Goal: Entertainment & Leisure: Browse casually

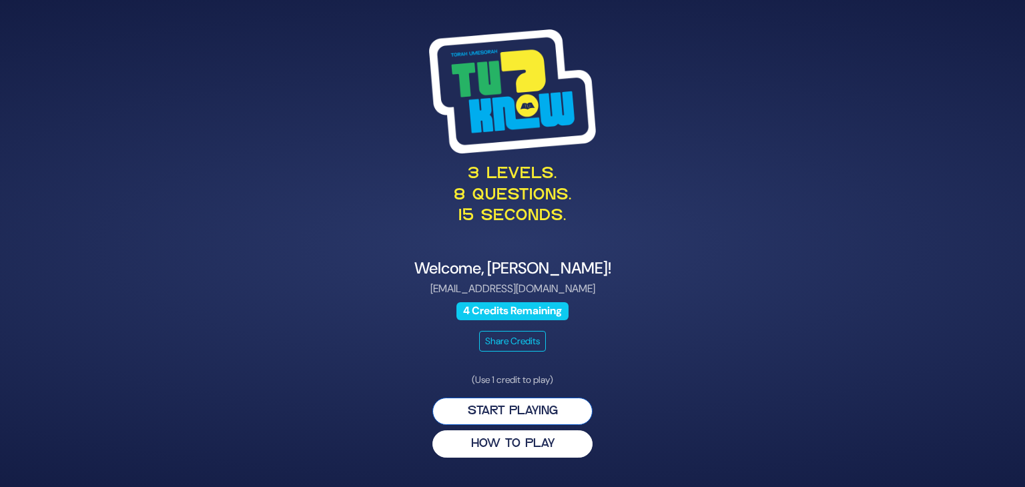
click at [525, 405] on button "Start Playing" at bounding box center [513, 411] width 160 height 27
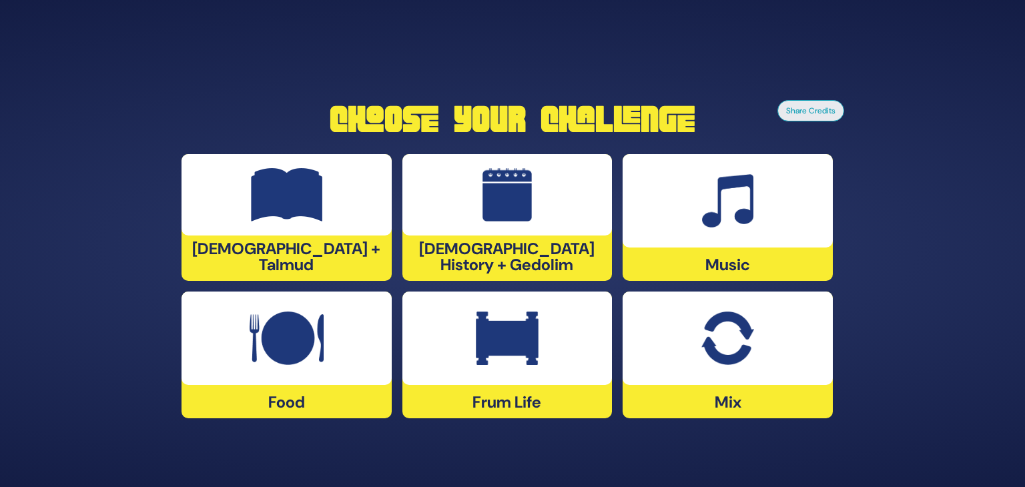
click at [329, 372] on div at bounding box center [287, 338] width 210 height 93
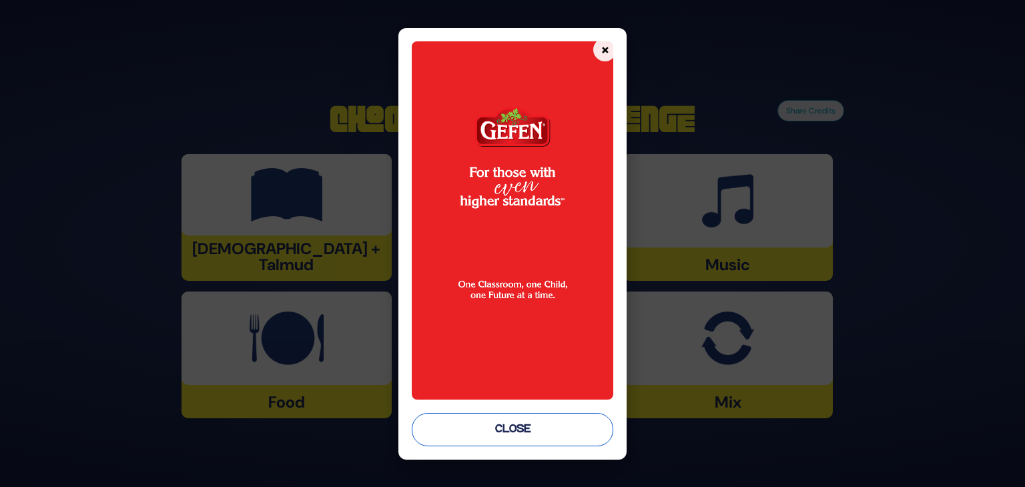
click at [534, 435] on button "Close" at bounding box center [513, 429] width 202 height 33
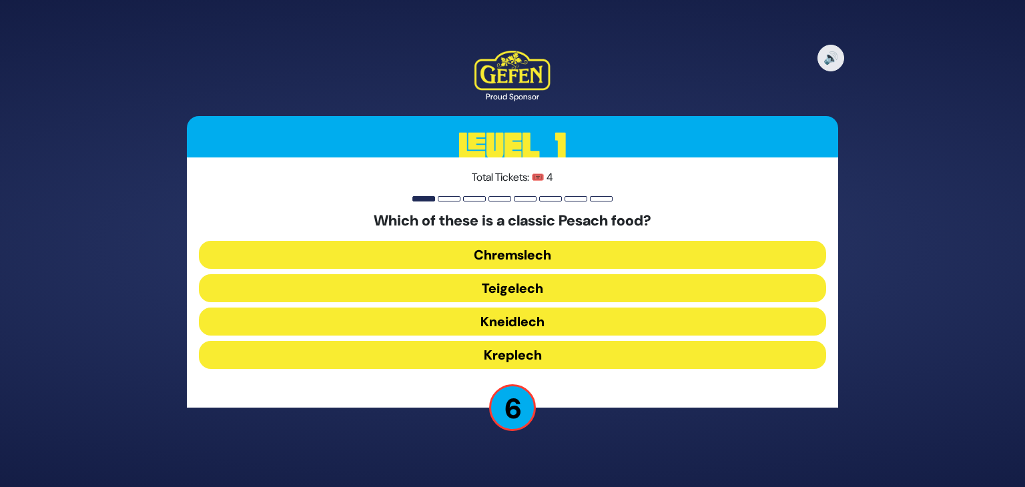
click at [521, 320] on button "Kneidlech" at bounding box center [512, 322] width 627 height 28
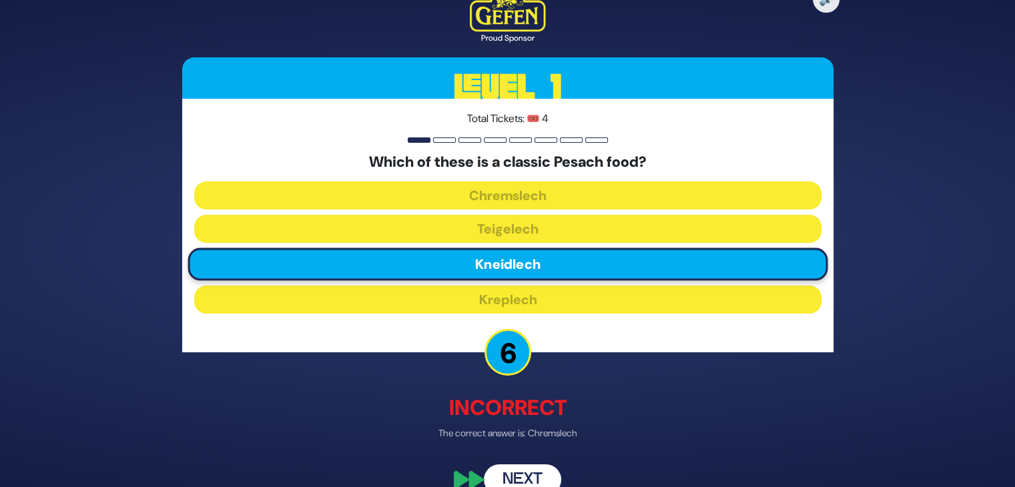
click at [539, 473] on button "Next" at bounding box center [522, 480] width 77 height 31
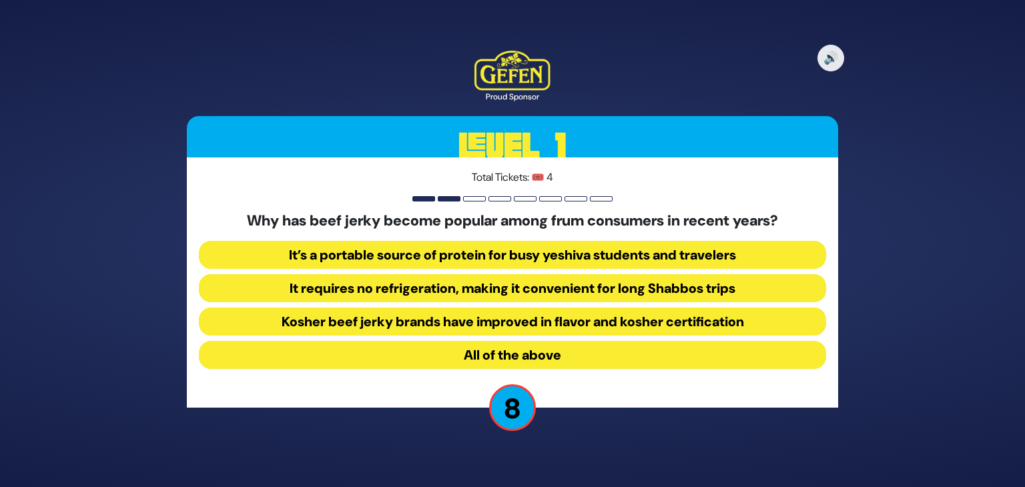
click at [519, 358] on button "All of the above" at bounding box center [512, 355] width 627 height 28
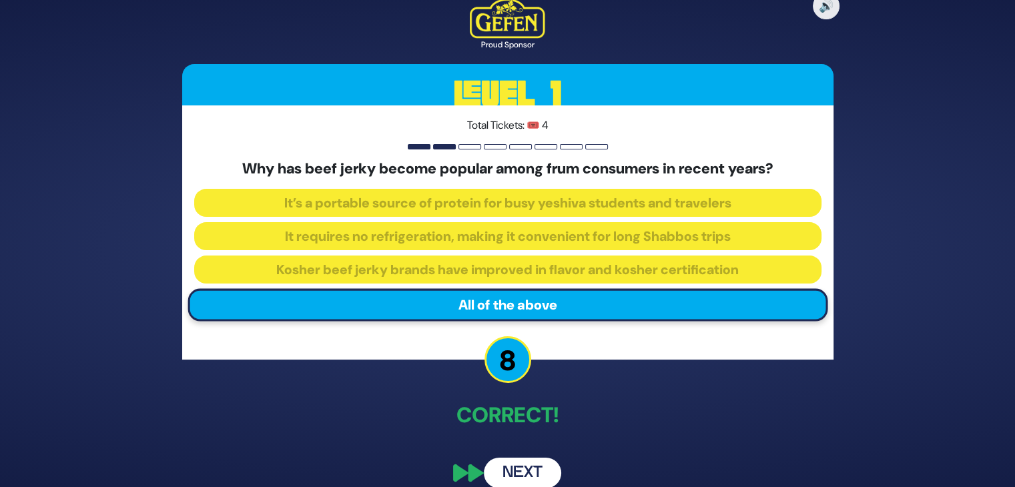
click at [627, 382] on div "🔊 Proud Sponsor Level 1 Total Tickets: 🎟️ 4 Why has beef jerky become popular a…" at bounding box center [508, 243] width 684 height 521
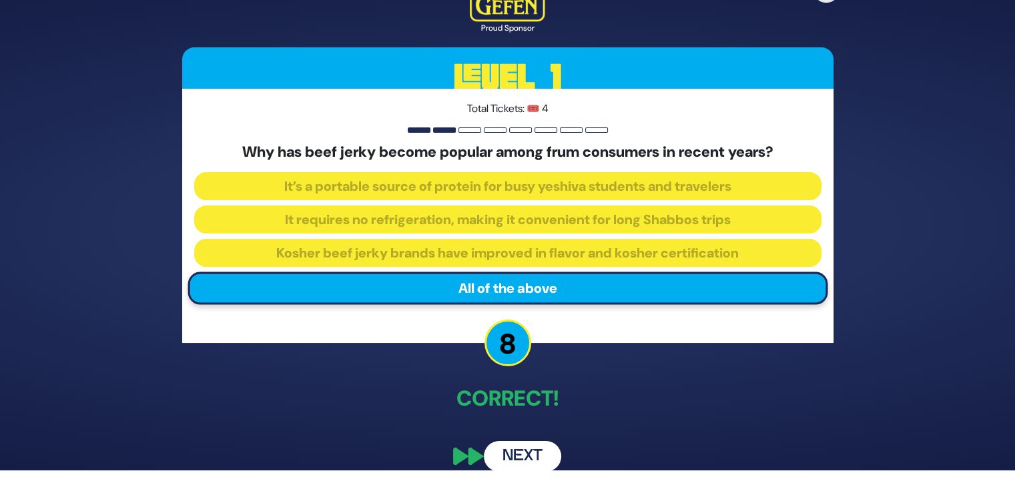
click at [534, 447] on button "Next" at bounding box center [522, 456] width 77 height 31
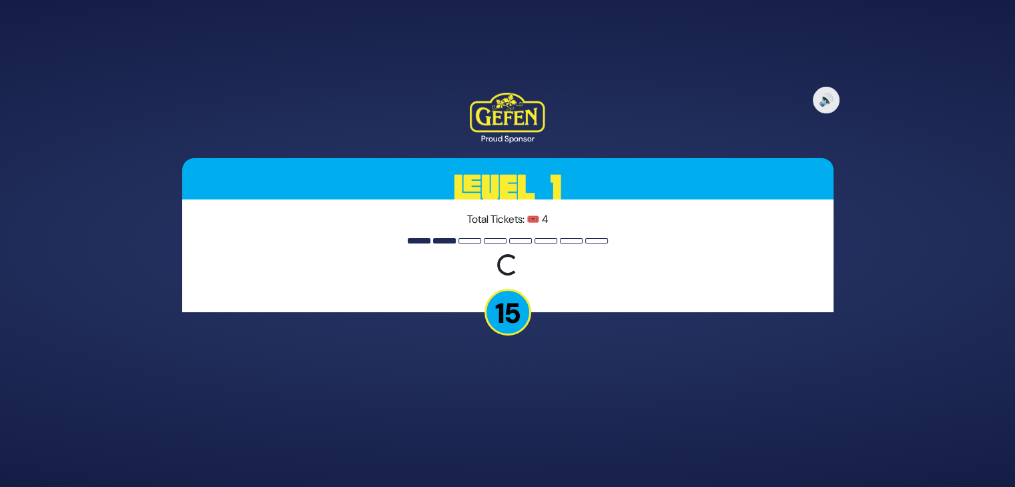
scroll to position [0, 0]
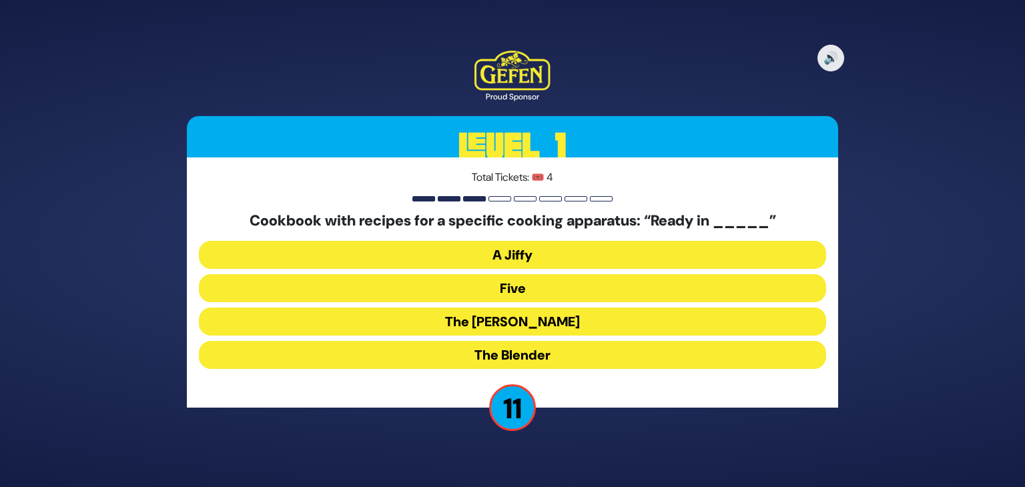
click at [518, 324] on button "The [PERSON_NAME]" at bounding box center [512, 322] width 627 height 28
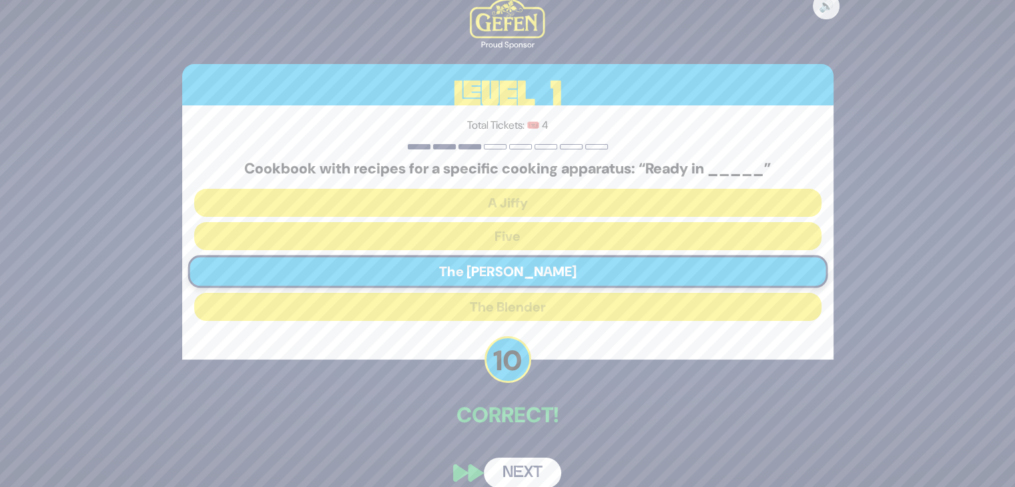
click at [524, 465] on button "Next" at bounding box center [522, 473] width 77 height 31
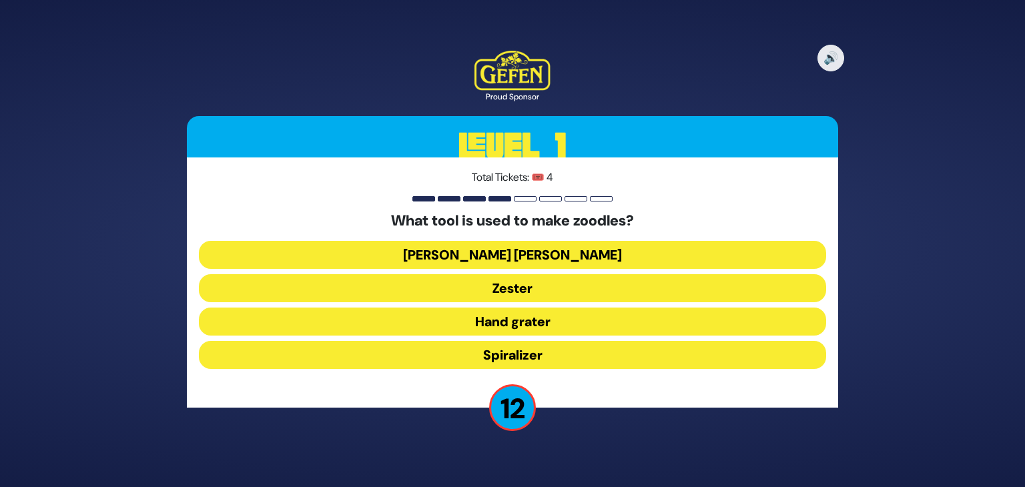
click at [518, 352] on button "Spiralizer" at bounding box center [512, 355] width 627 height 28
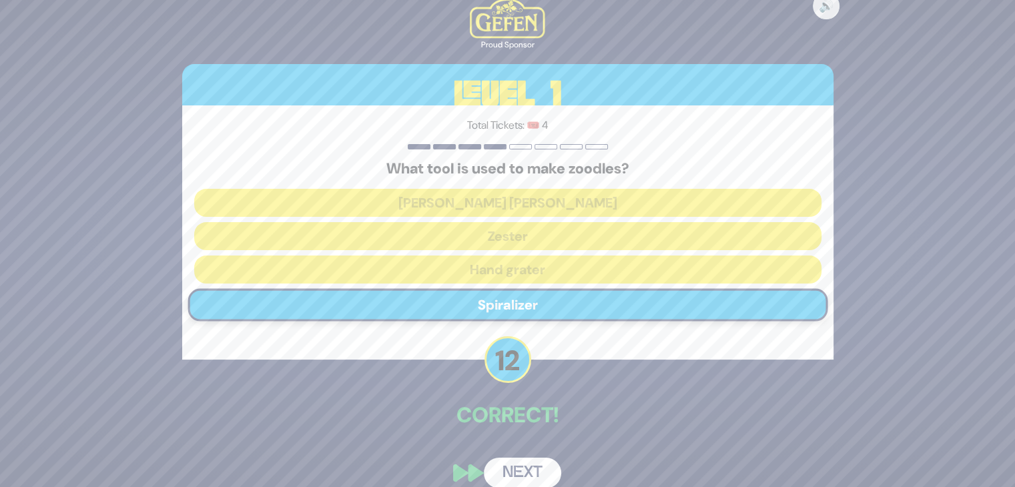
click at [523, 467] on button "Next" at bounding box center [522, 473] width 77 height 31
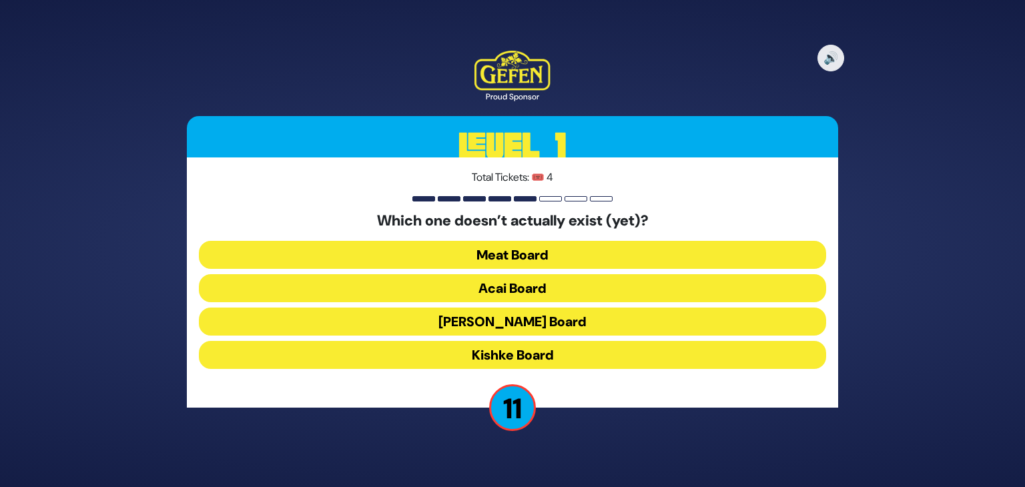
click at [521, 351] on button "Kishke Board" at bounding box center [512, 355] width 627 height 28
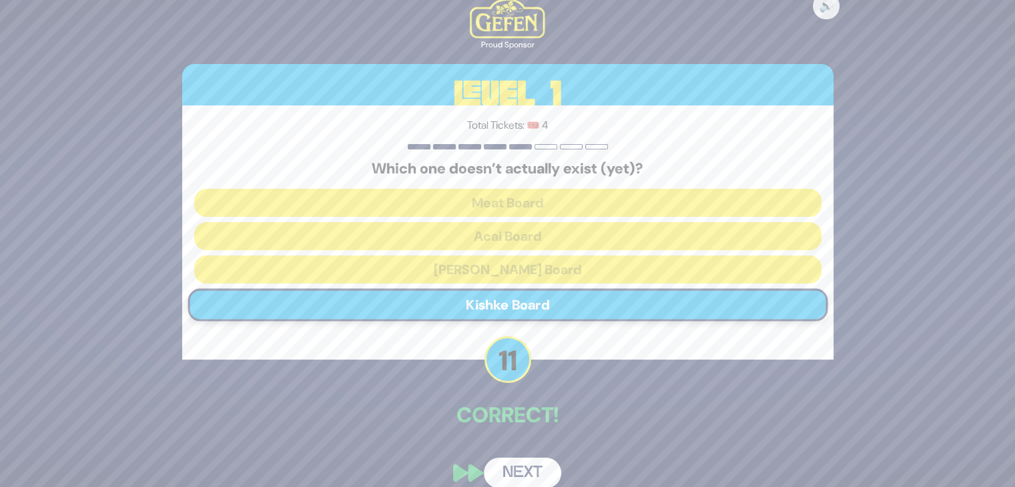
click at [524, 473] on button "Next" at bounding box center [522, 473] width 77 height 31
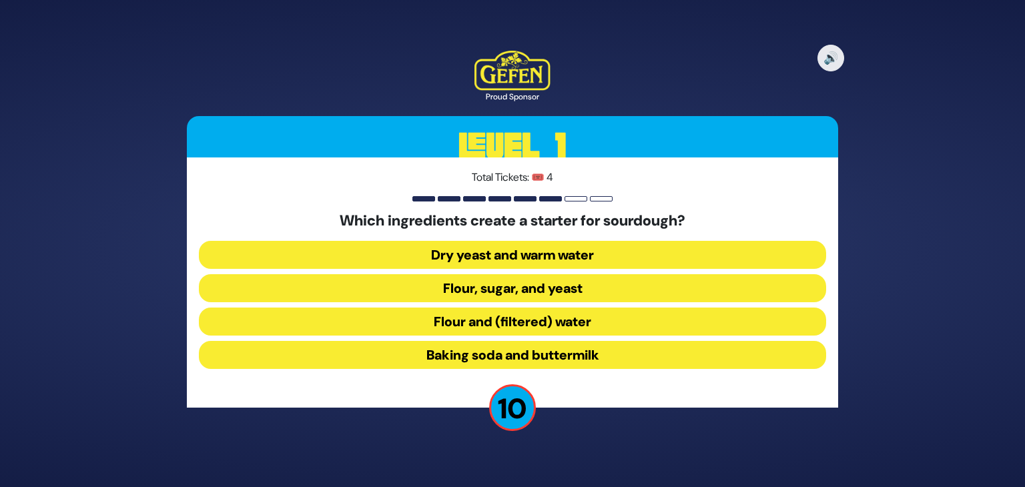
click at [531, 322] on button "Flour and (filtered) water" at bounding box center [512, 322] width 627 height 28
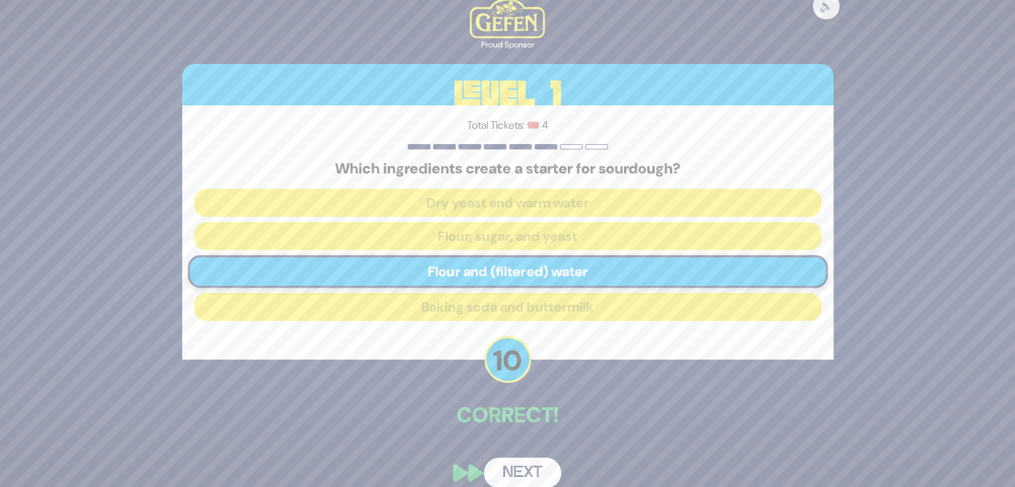
click at [526, 465] on button "Next" at bounding box center [522, 473] width 77 height 31
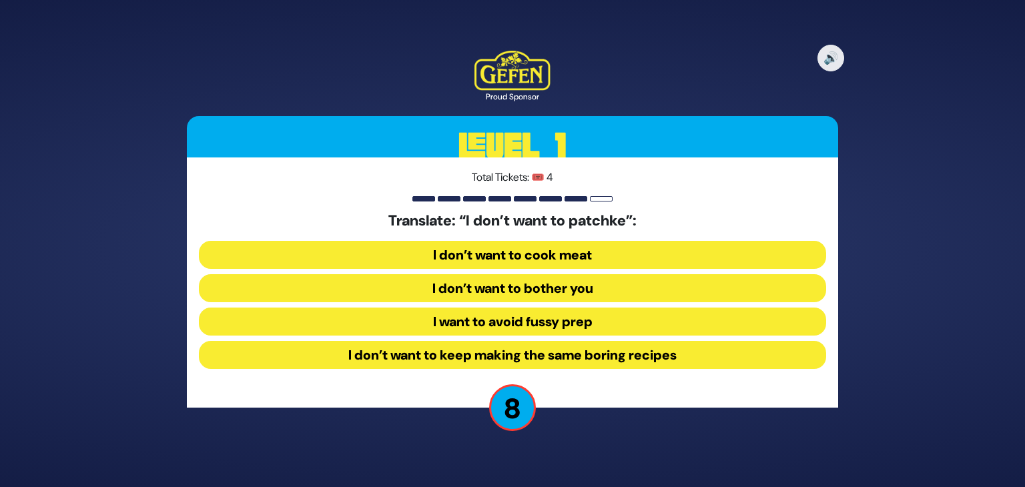
click at [547, 322] on button "I want to avoid fussy prep" at bounding box center [512, 322] width 627 height 28
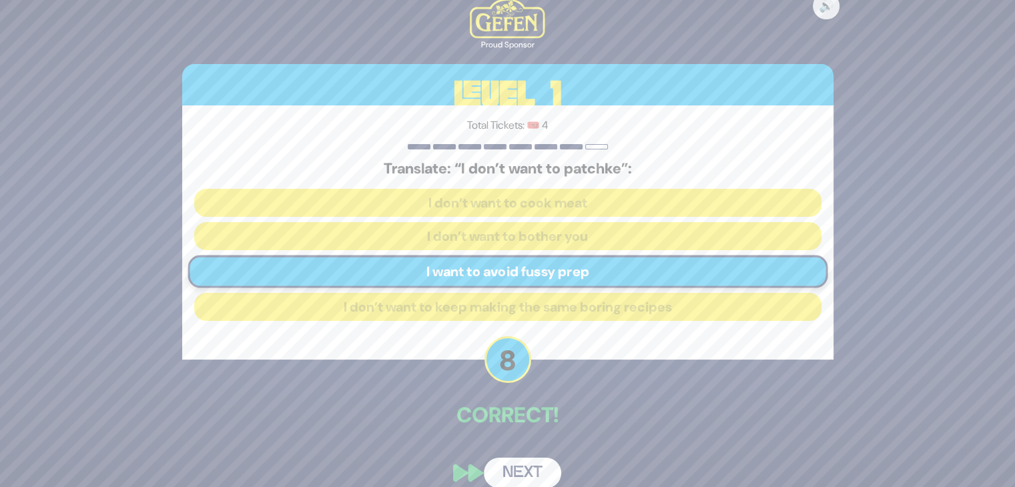
click at [526, 465] on button "Next" at bounding box center [522, 473] width 77 height 31
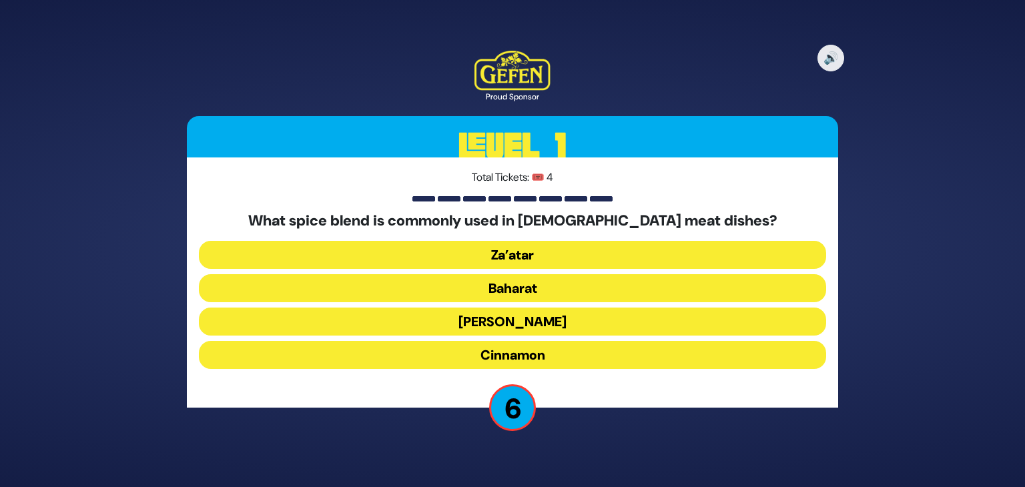
click at [527, 242] on button "Za’atar" at bounding box center [512, 255] width 627 height 28
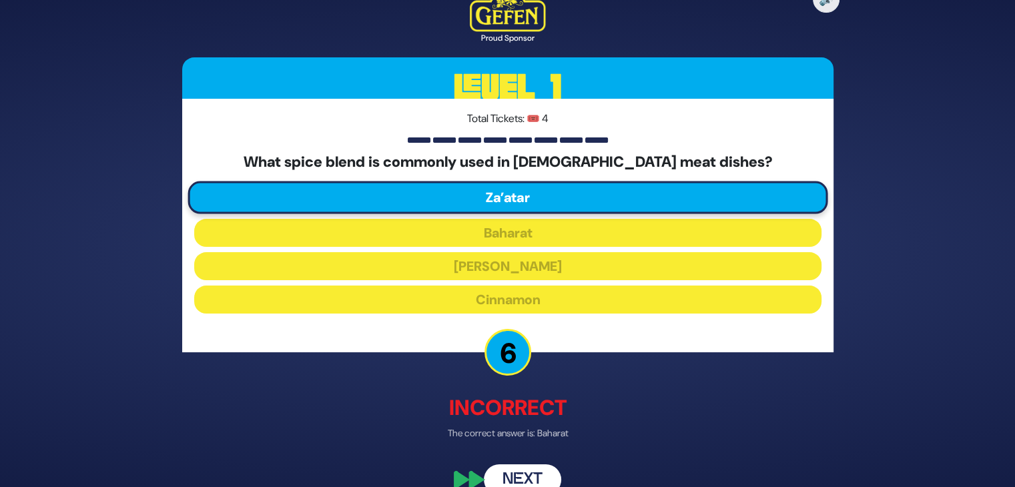
click at [529, 481] on button "Next" at bounding box center [522, 480] width 77 height 31
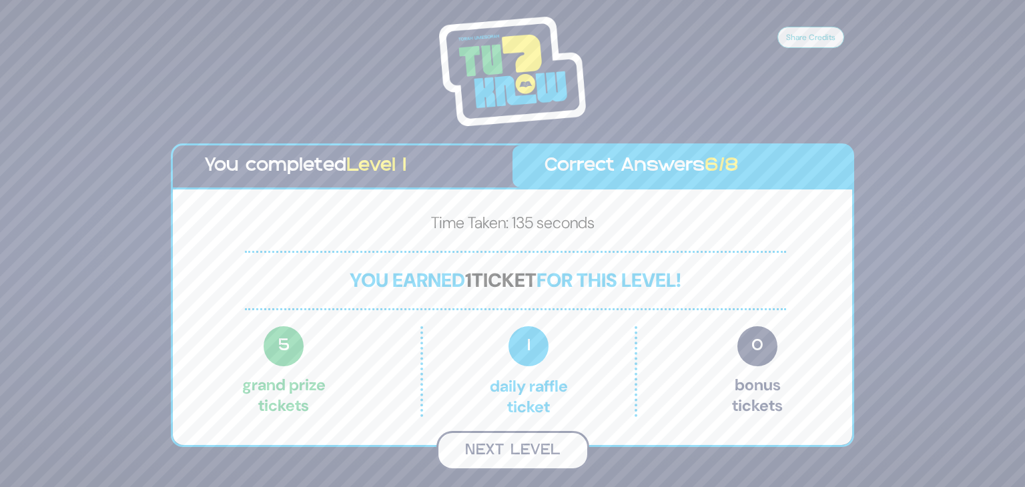
click at [522, 463] on button "Next Level" at bounding box center [513, 450] width 153 height 39
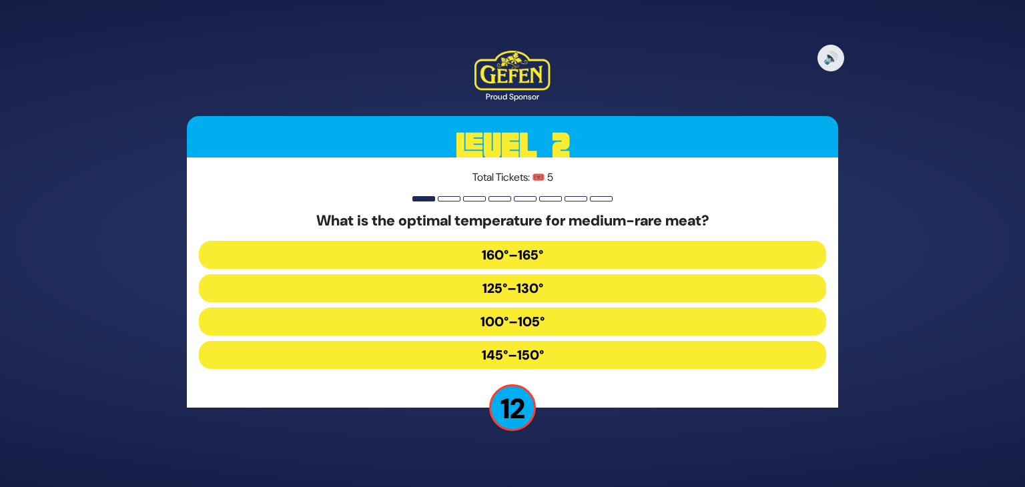
click at [521, 347] on button "145°–150°" at bounding box center [512, 355] width 627 height 28
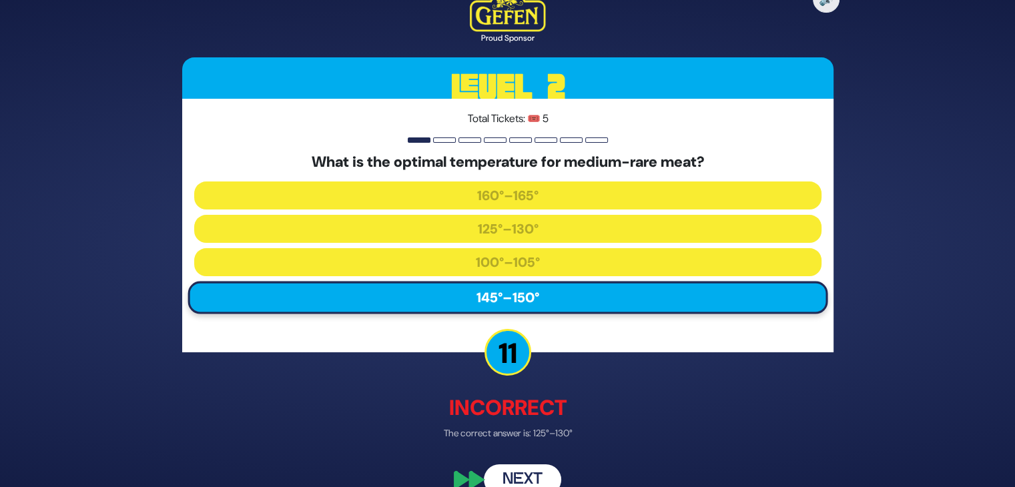
click at [526, 474] on button "Next" at bounding box center [522, 480] width 77 height 31
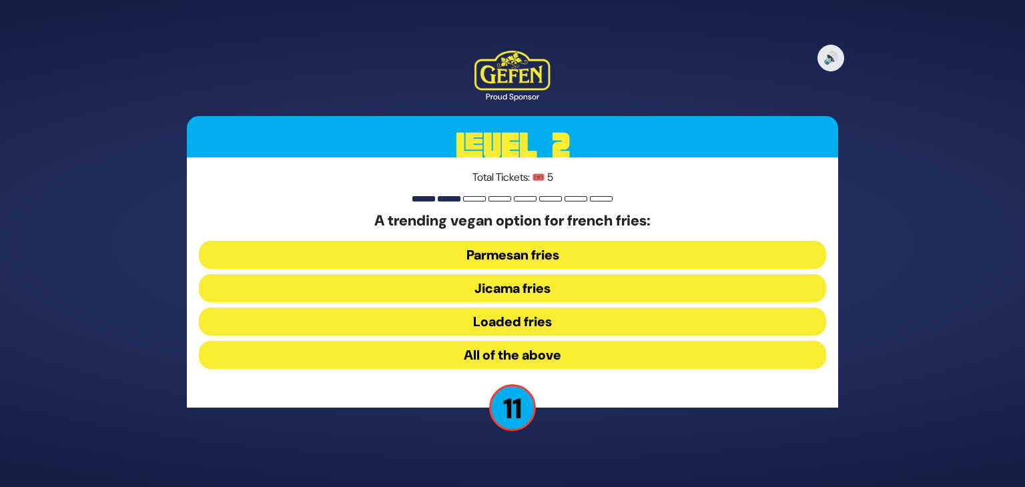
click at [539, 291] on button "Jicama fries" at bounding box center [512, 288] width 627 height 28
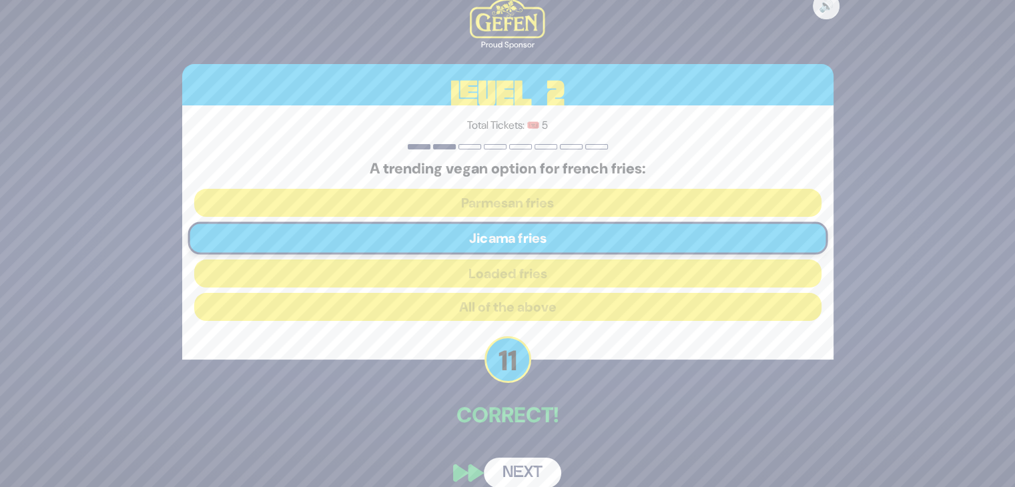
click at [523, 474] on button "Next" at bounding box center [522, 473] width 77 height 31
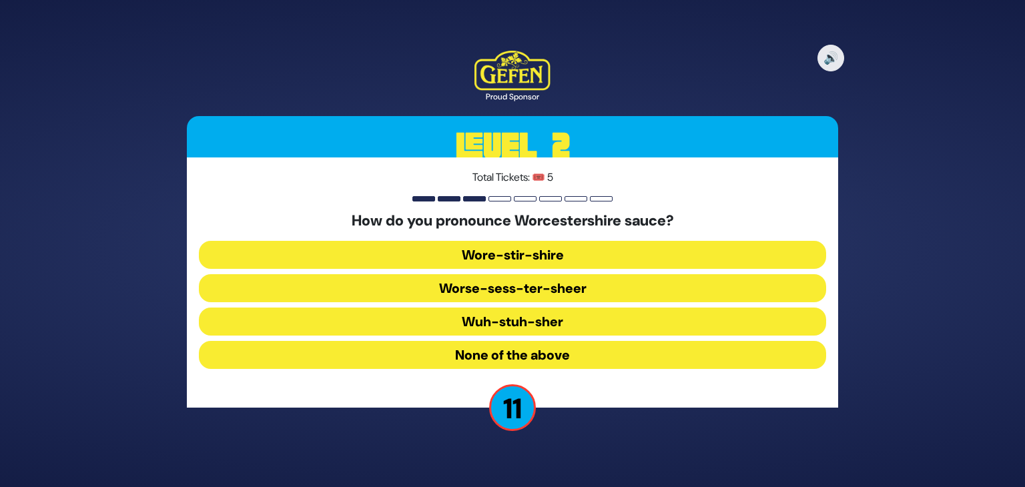
click at [538, 328] on button "Wuh-stuh-sher" at bounding box center [512, 322] width 627 height 28
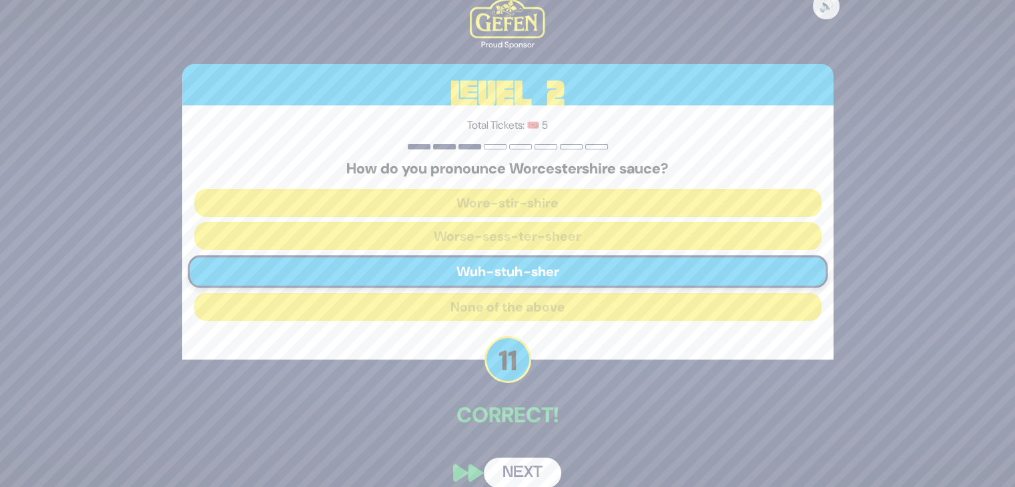
click at [513, 465] on button "Next" at bounding box center [522, 473] width 77 height 31
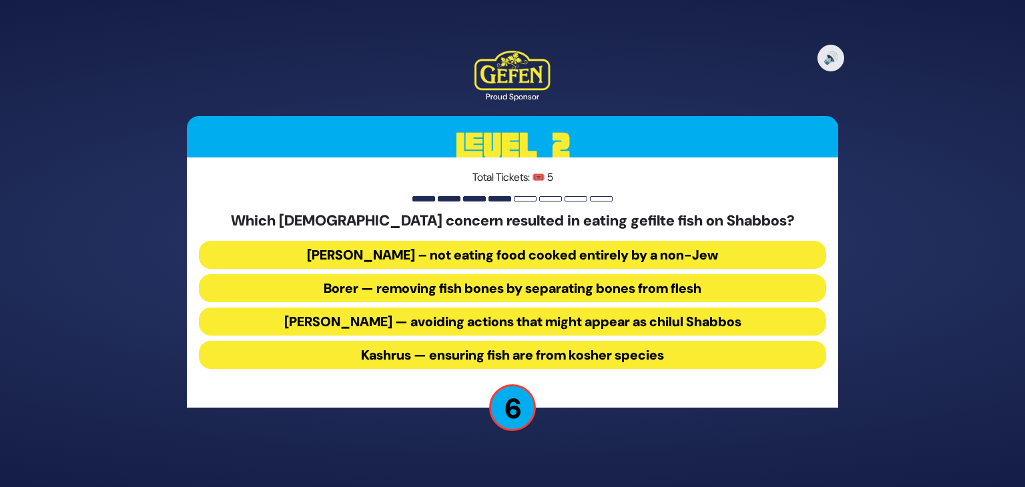
click at [469, 258] on button "[PERSON_NAME] – not eating food cooked entirely by a non-Jew" at bounding box center [512, 255] width 627 height 28
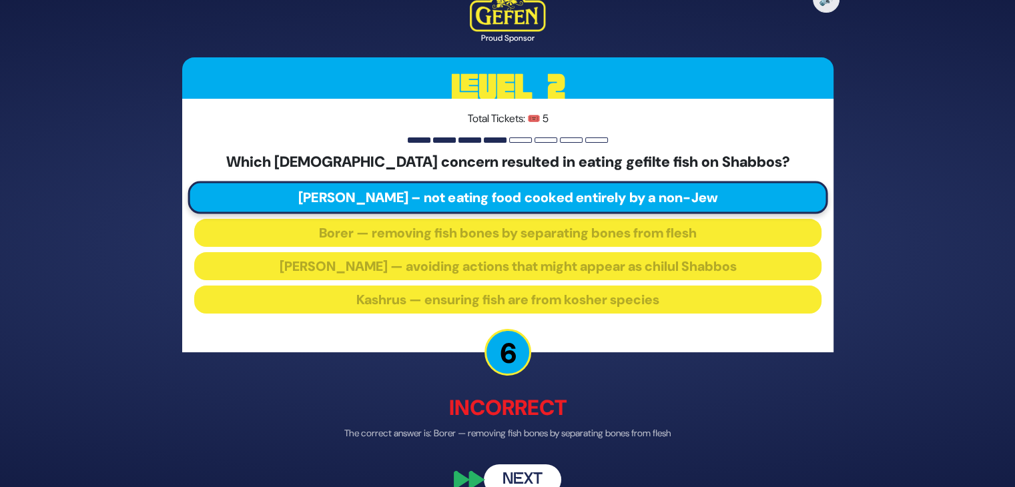
click at [533, 476] on button "Next" at bounding box center [522, 480] width 77 height 31
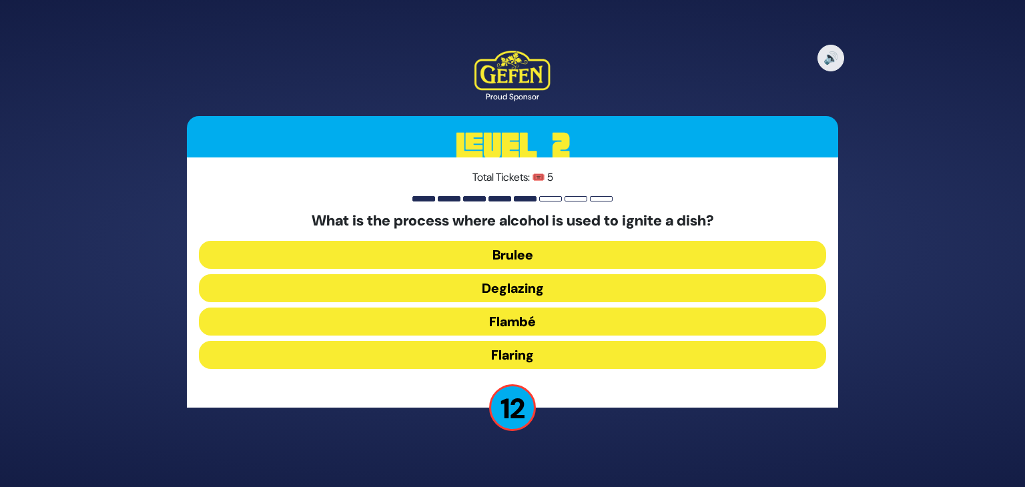
click at [514, 324] on button "Flambé" at bounding box center [512, 322] width 627 height 28
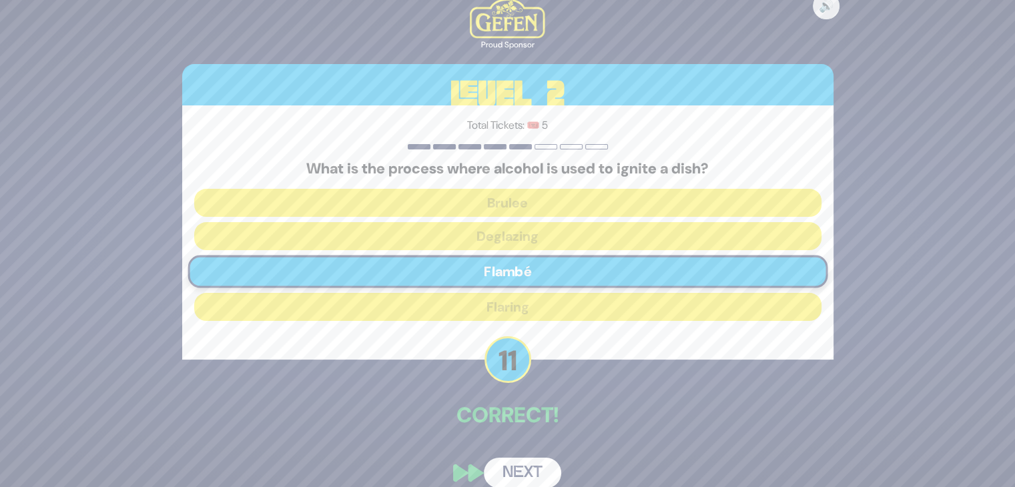
click at [526, 466] on button "Next" at bounding box center [522, 473] width 77 height 31
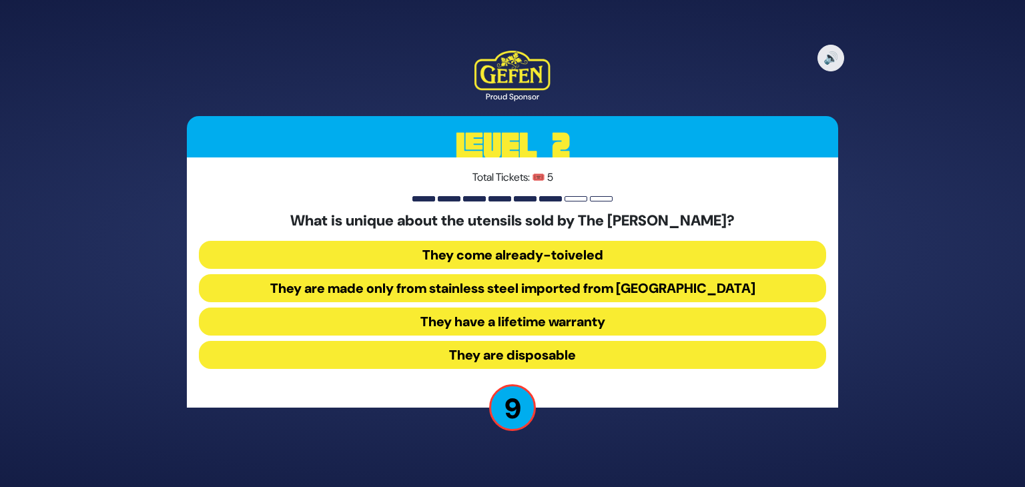
click at [522, 258] on button "They come already-toiveled" at bounding box center [512, 255] width 627 height 28
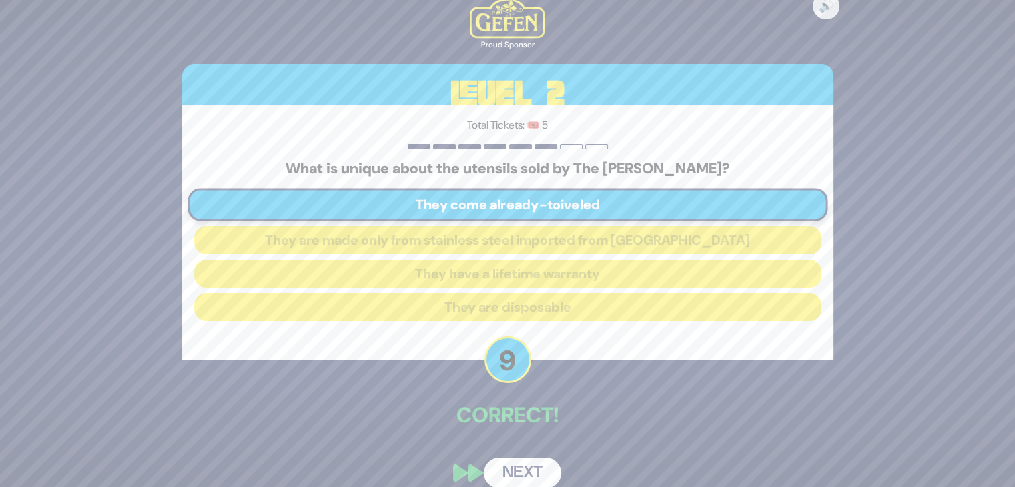
click at [521, 468] on button "Next" at bounding box center [522, 473] width 77 height 31
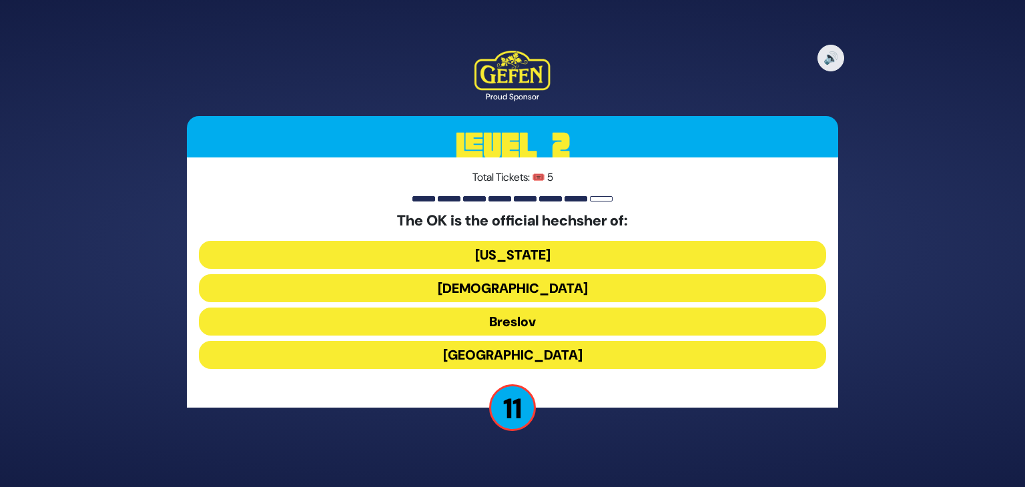
click at [519, 262] on button "[US_STATE]" at bounding box center [512, 255] width 627 height 28
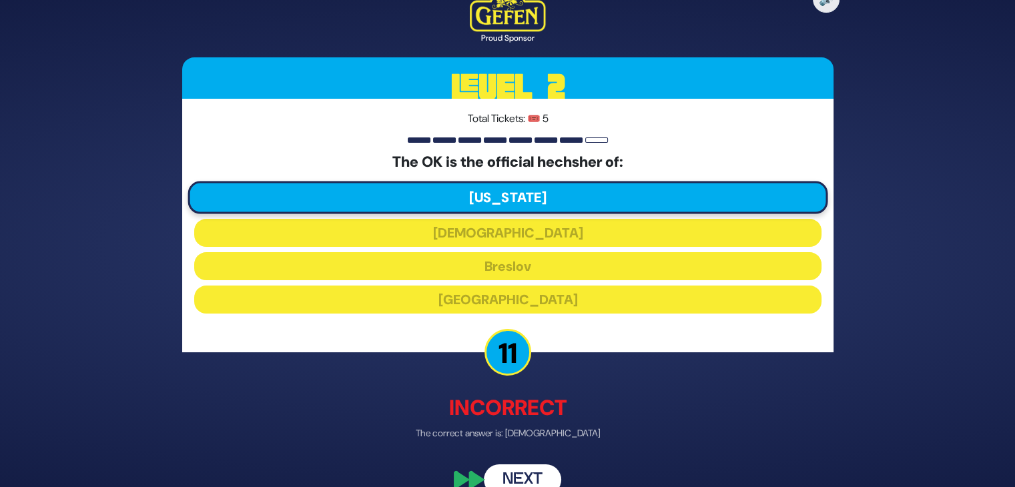
click at [541, 476] on button "Next" at bounding box center [522, 480] width 77 height 31
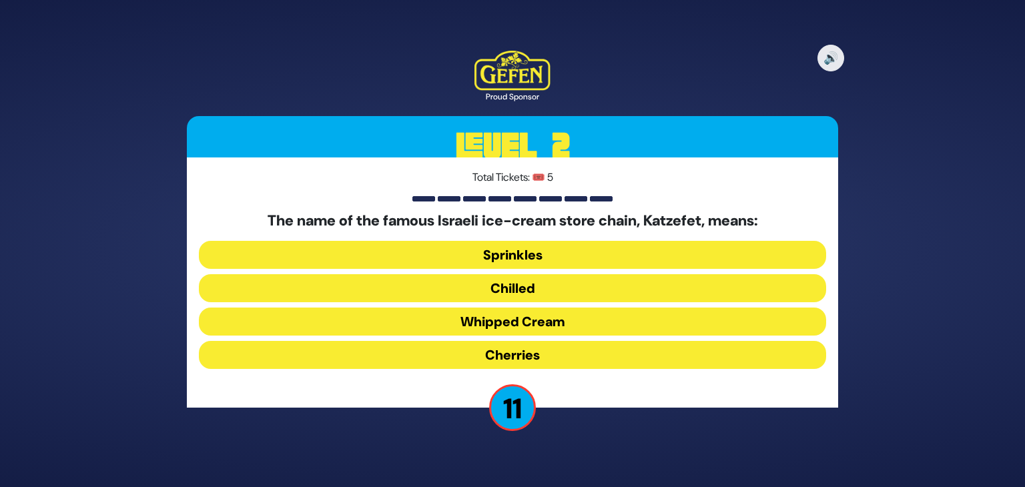
click at [548, 318] on button "Whipped Cream" at bounding box center [512, 322] width 627 height 28
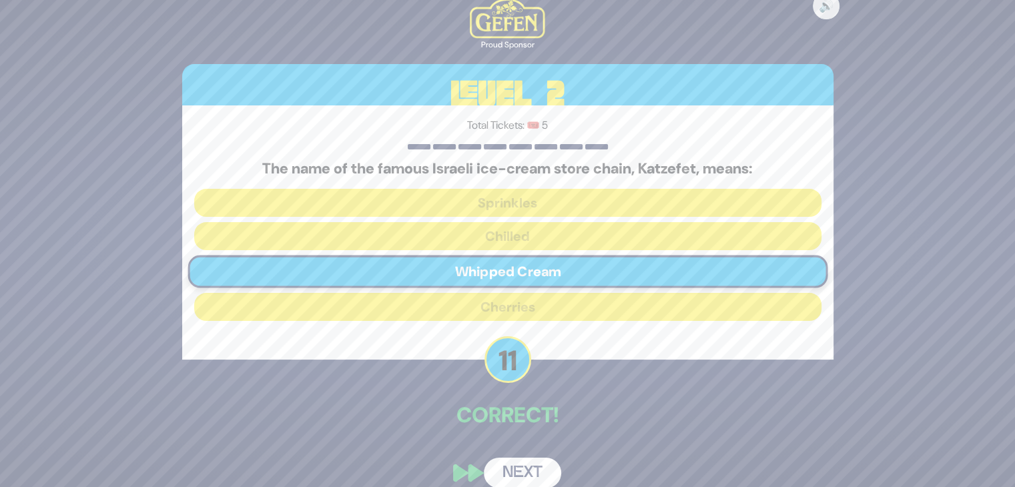
click at [539, 476] on button "Next" at bounding box center [522, 473] width 77 height 31
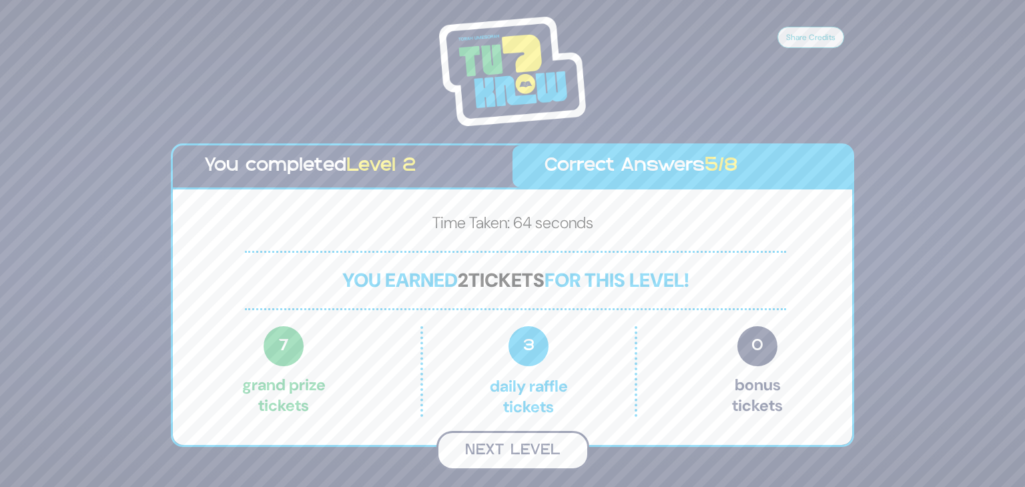
click at [532, 454] on button "Next Level" at bounding box center [513, 450] width 153 height 39
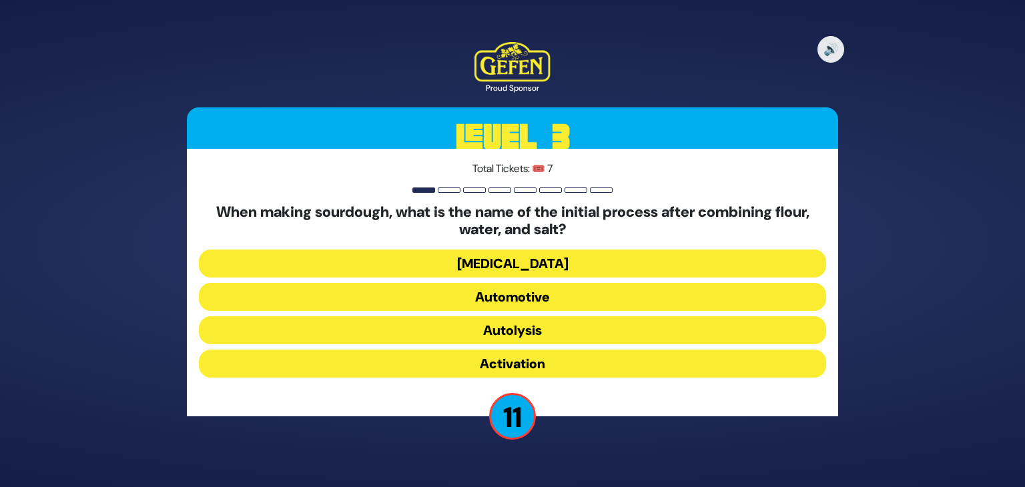
click at [523, 359] on button "Activation" at bounding box center [512, 364] width 627 height 28
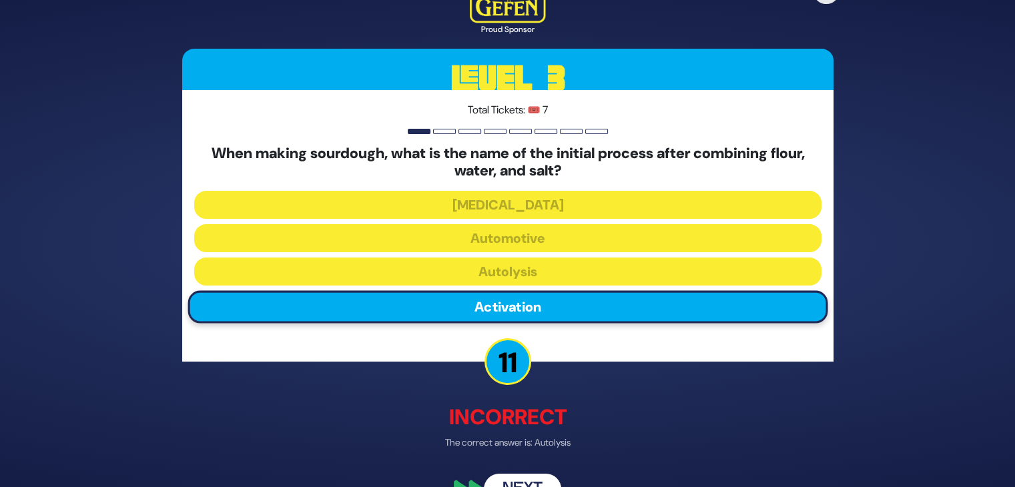
click at [523, 479] on button "Next" at bounding box center [522, 488] width 77 height 31
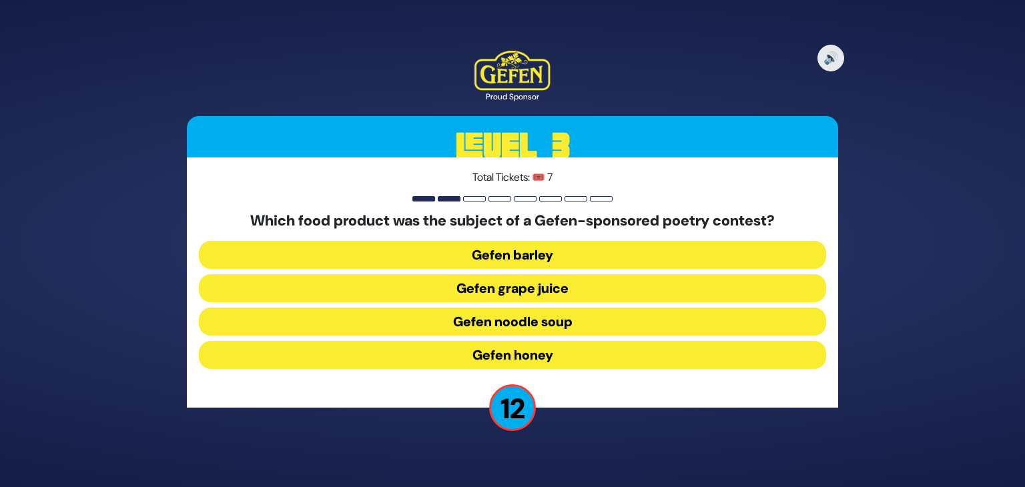
click at [529, 263] on button "Gefen barley" at bounding box center [512, 255] width 627 height 28
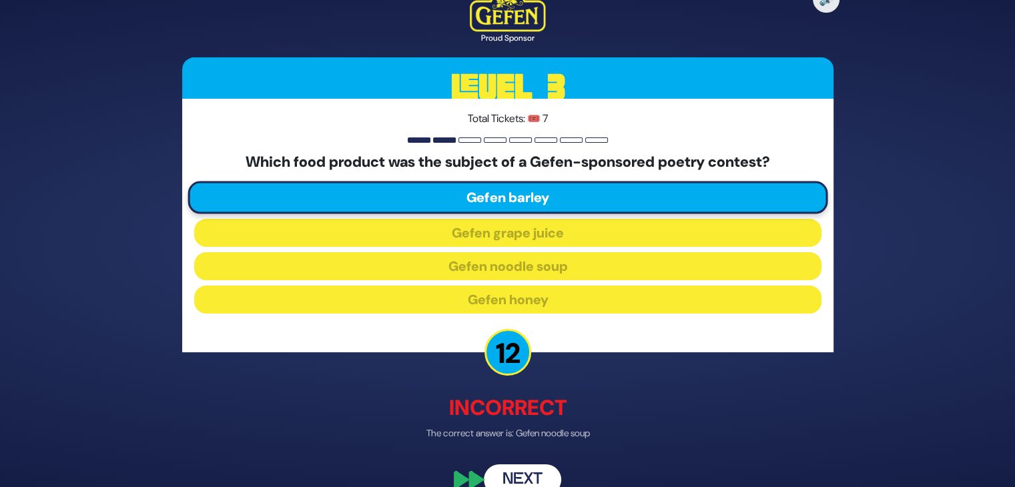
click at [531, 470] on button "Next" at bounding box center [522, 480] width 77 height 31
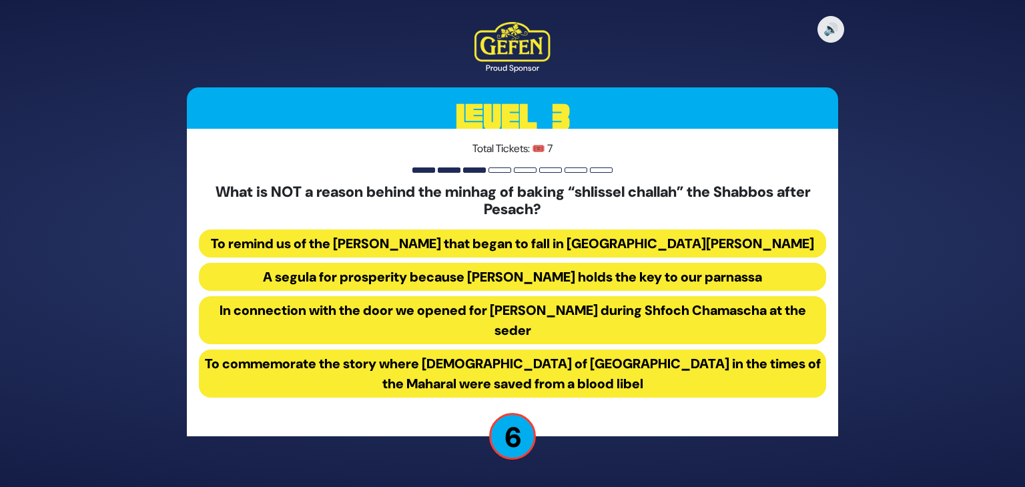
click at [499, 308] on button "In connection with the door we opened for [PERSON_NAME] during Shfoch Chamascha…" at bounding box center [512, 320] width 627 height 48
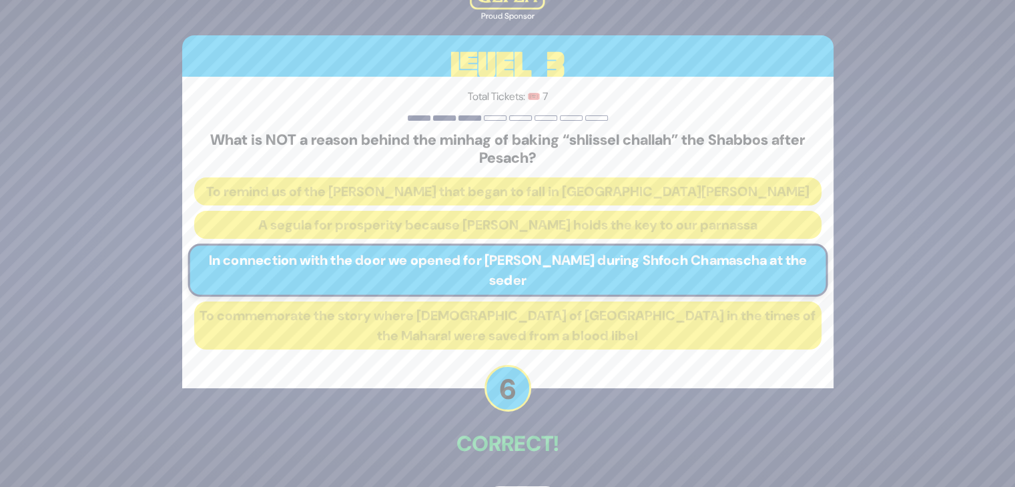
scroll to position [45, 0]
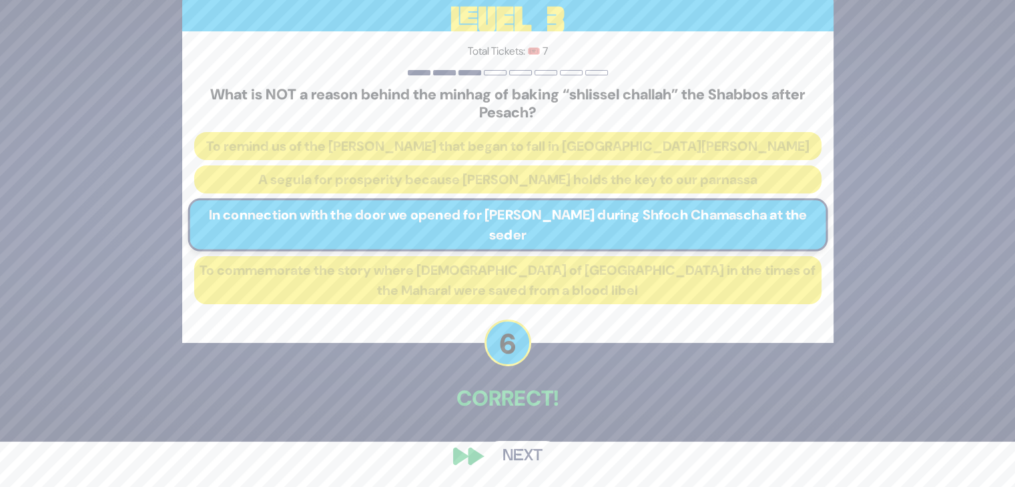
click at [531, 457] on button "Next" at bounding box center [522, 456] width 77 height 31
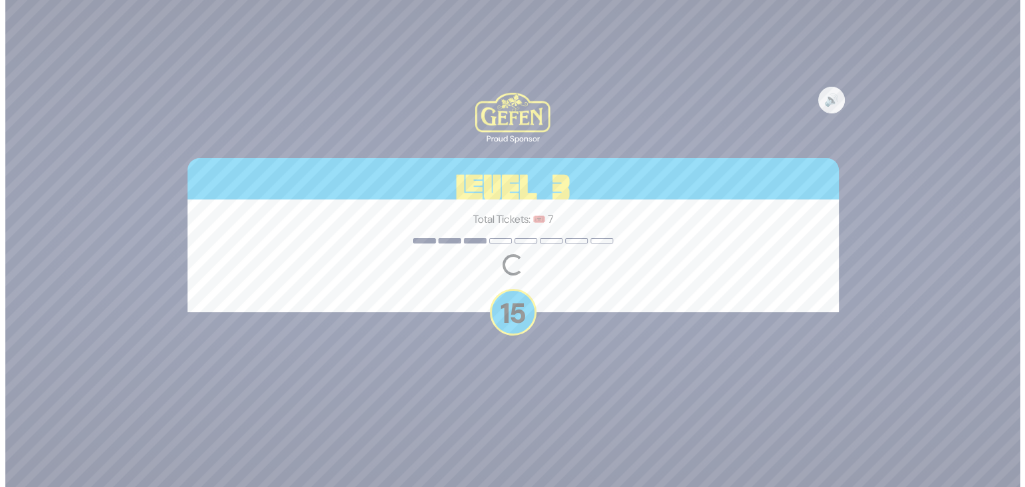
scroll to position [0, 0]
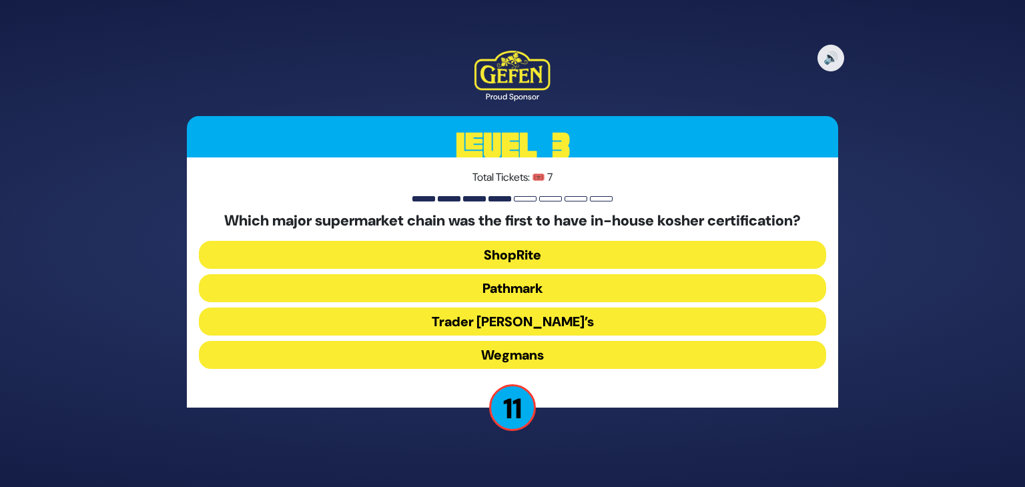
click at [521, 297] on button "Pathmark" at bounding box center [512, 288] width 627 height 28
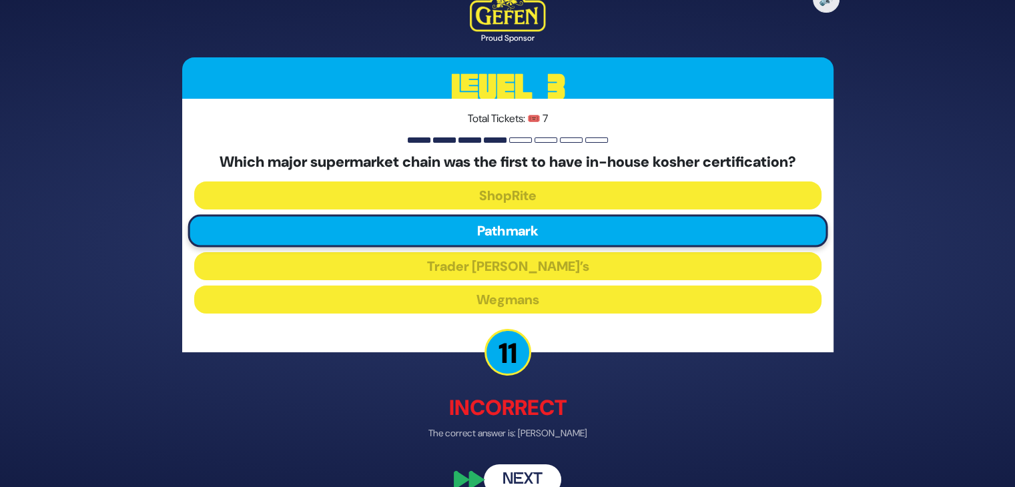
click at [537, 476] on button "Next" at bounding box center [522, 480] width 77 height 31
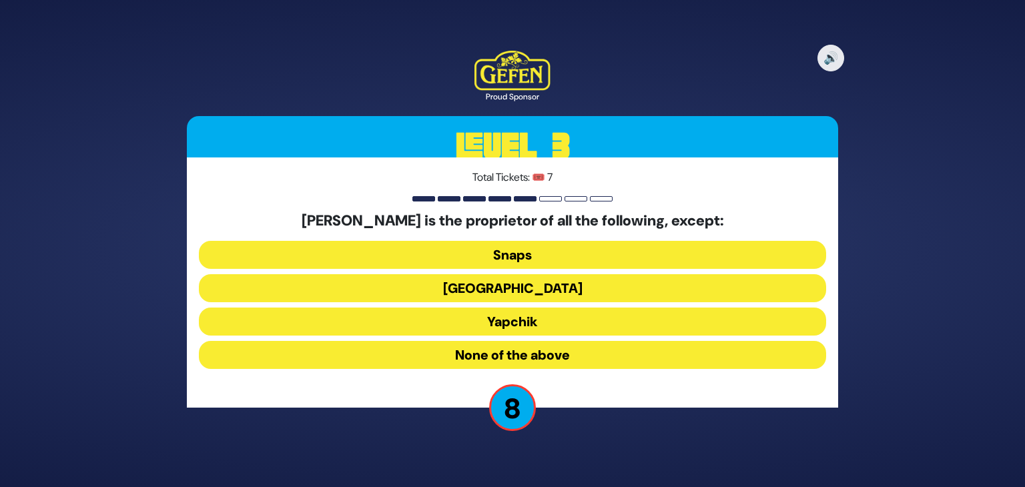
click at [509, 254] on button "Snaps" at bounding box center [512, 255] width 627 height 28
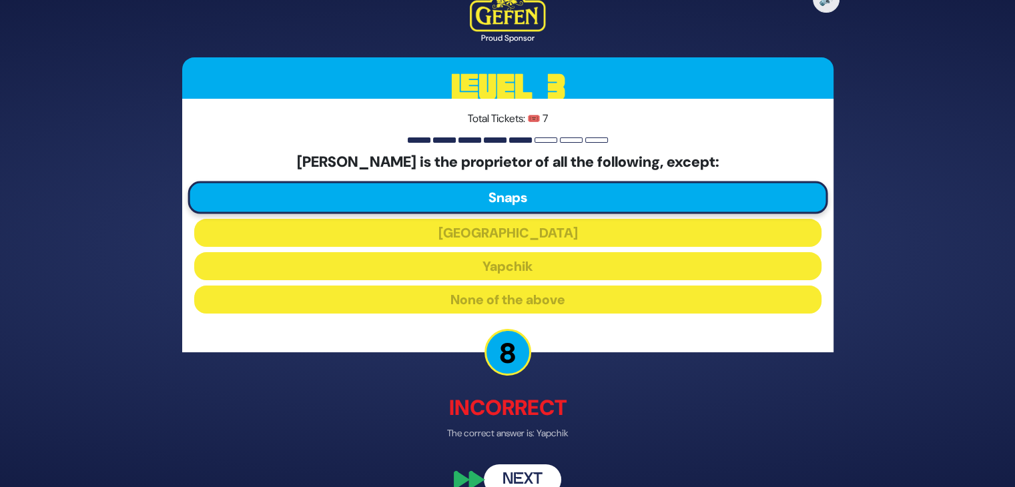
click at [527, 473] on button "Next" at bounding box center [522, 480] width 77 height 31
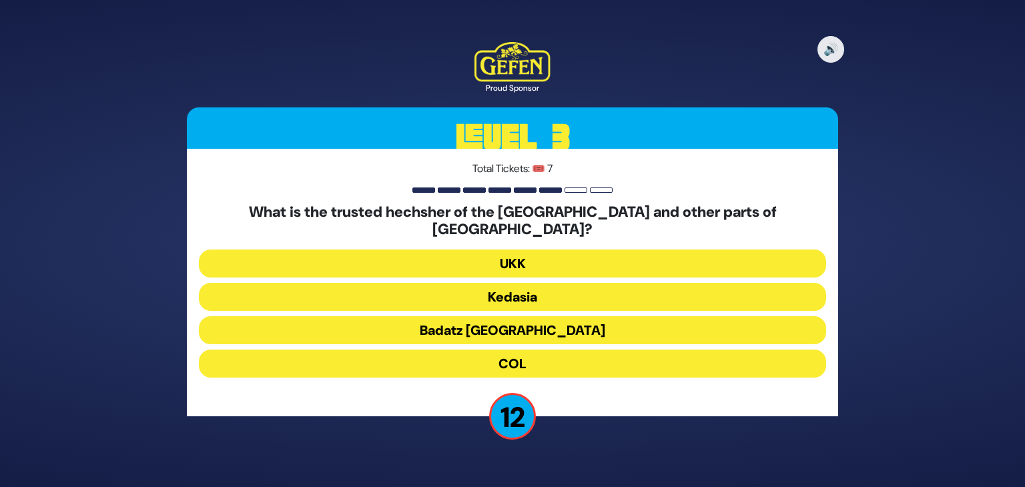
click at [524, 326] on button "Badatz [GEOGRAPHIC_DATA]" at bounding box center [512, 330] width 627 height 28
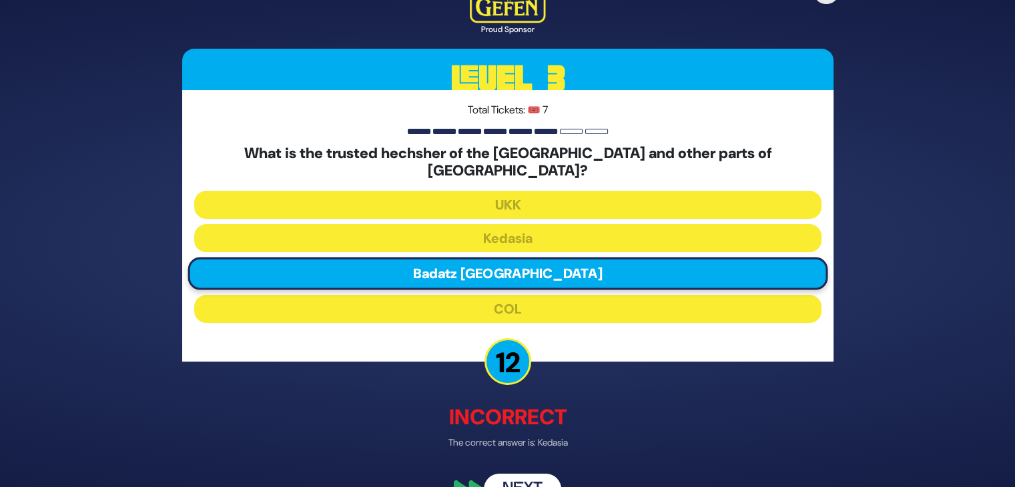
click at [533, 473] on button "Next" at bounding box center [522, 488] width 77 height 31
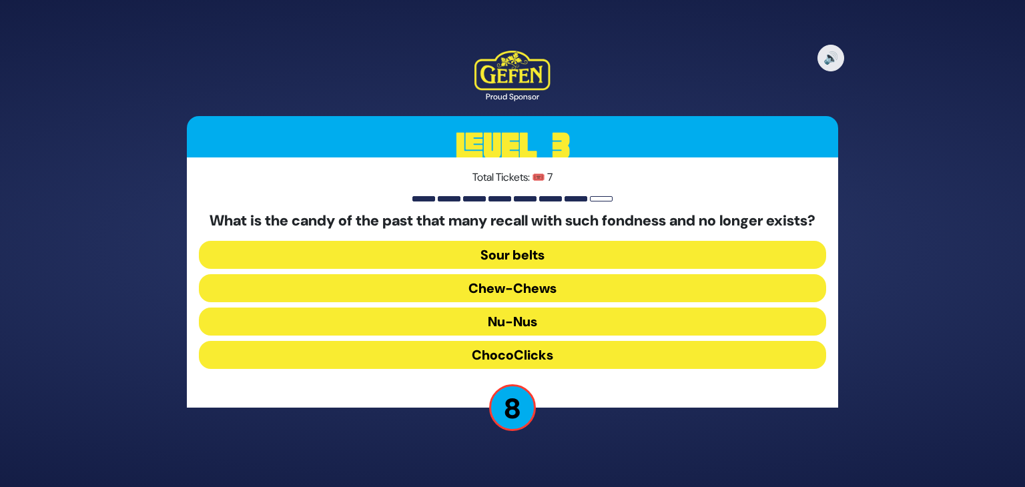
click at [531, 292] on button "Chew-Chews" at bounding box center [512, 288] width 627 height 28
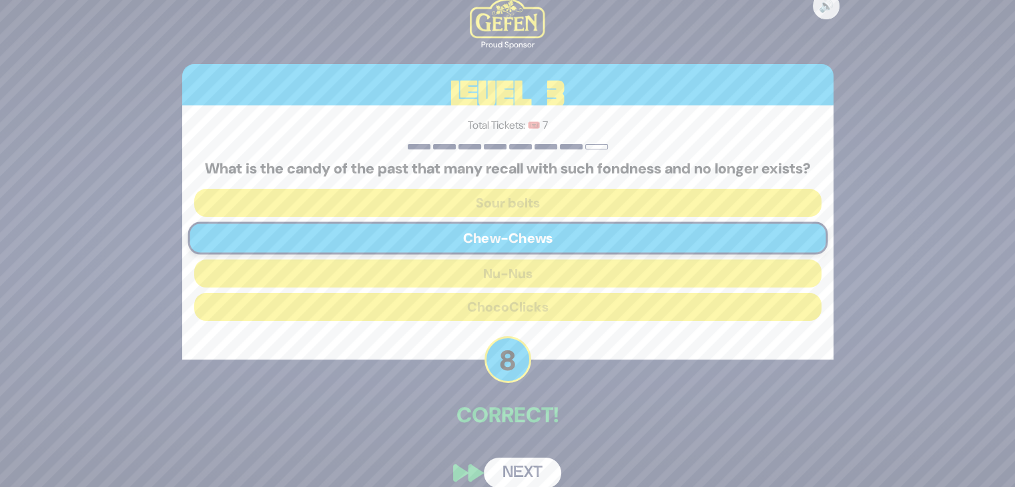
click at [527, 478] on button "Next" at bounding box center [522, 473] width 77 height 31
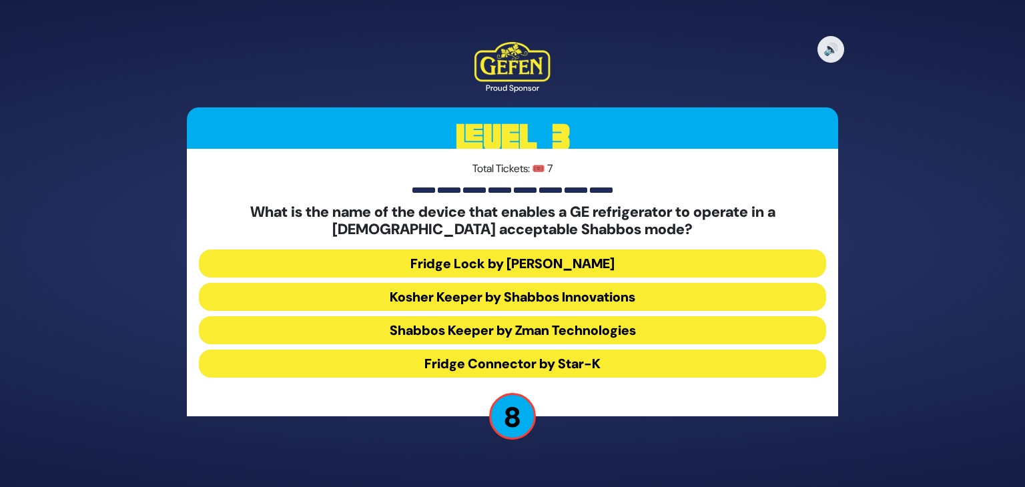
click at [543, 360] on button "Fridge Connector by Star-K" at bounding box center [512, 364] width 627 height 28
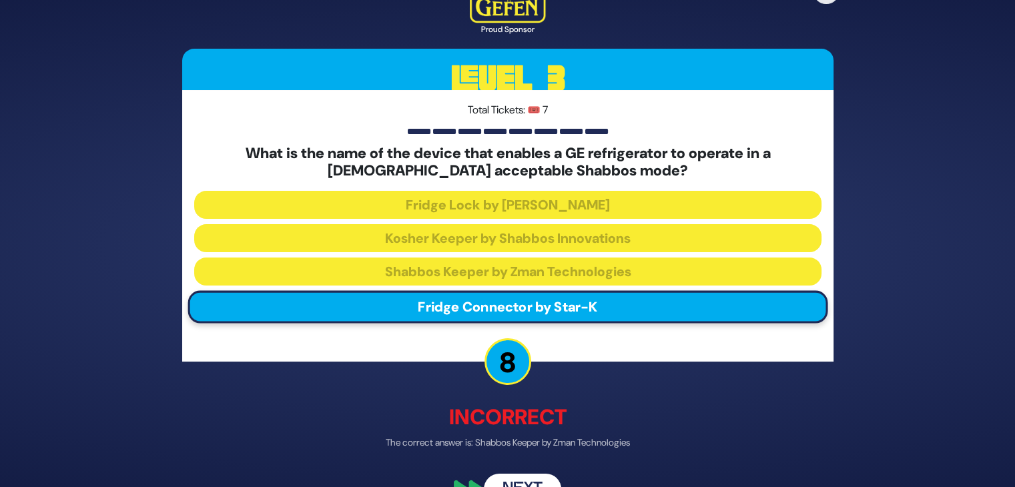
click at [526, 476] on button "Next" at bounding box center [522, 488] width 77 height 31
